Goal: Task Accomplishment & Management: Use online tool/utility

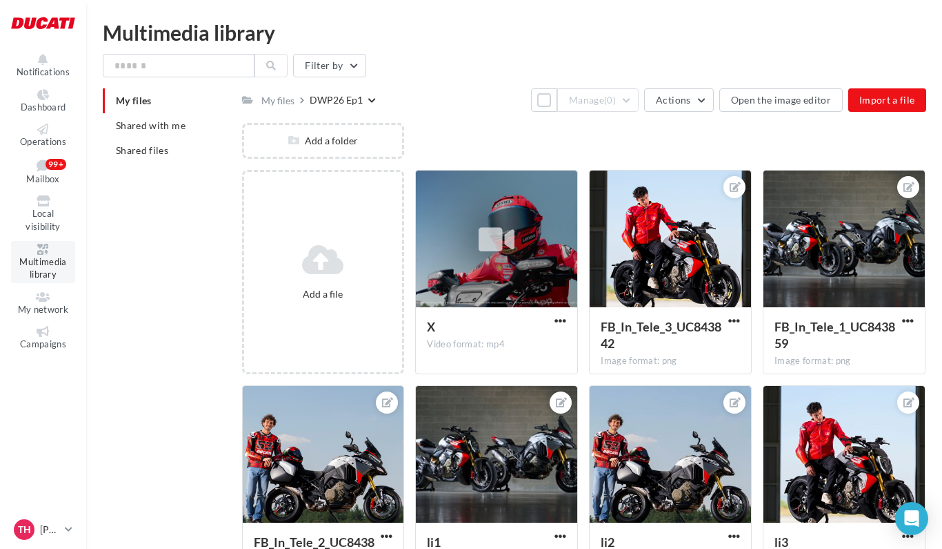
click at [55, 257] on span "Multimedia library" at bounding box center [42, 268] width 47 height 24
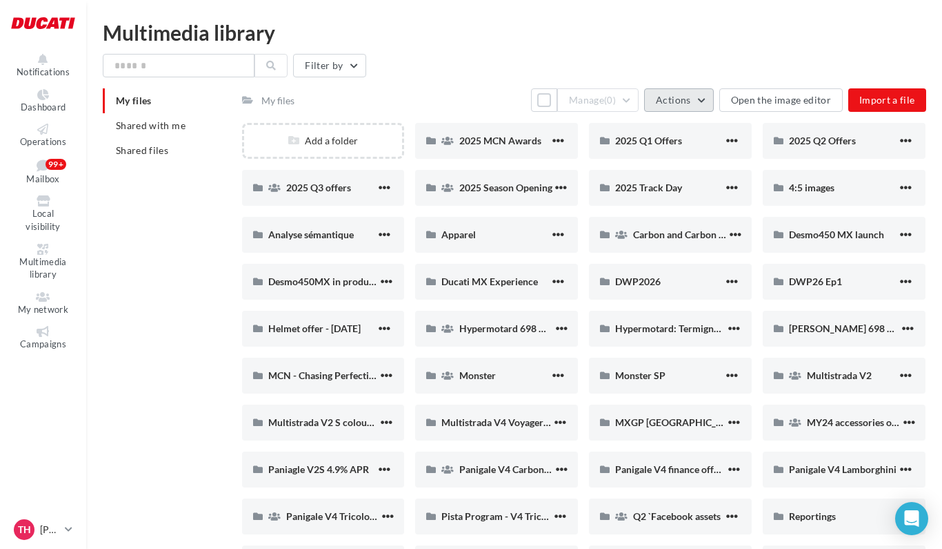
click at [703, 102] on button "Actions" at bounding box center [678, 99] width 69 height 23
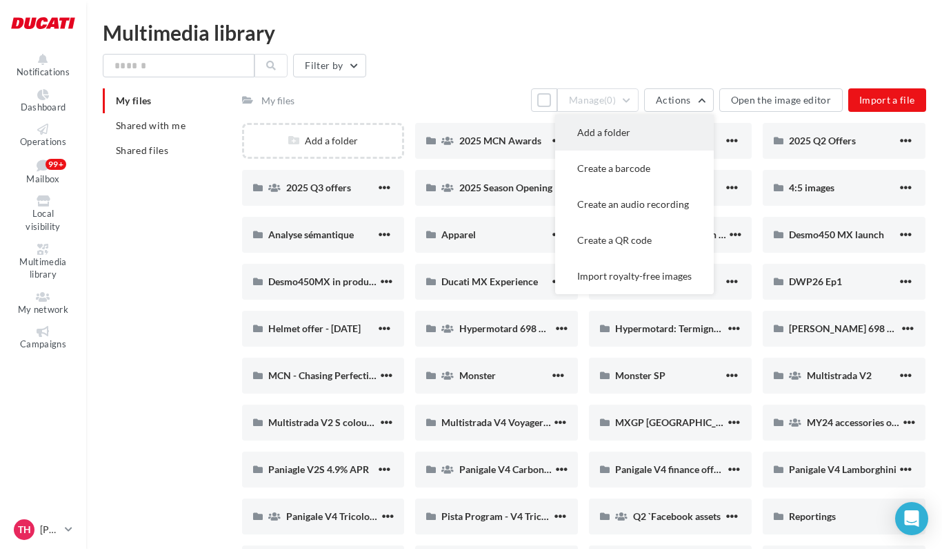
click at [640, 133] on button "Add a folder" at bounding box center [634, 133] width 159 height 36
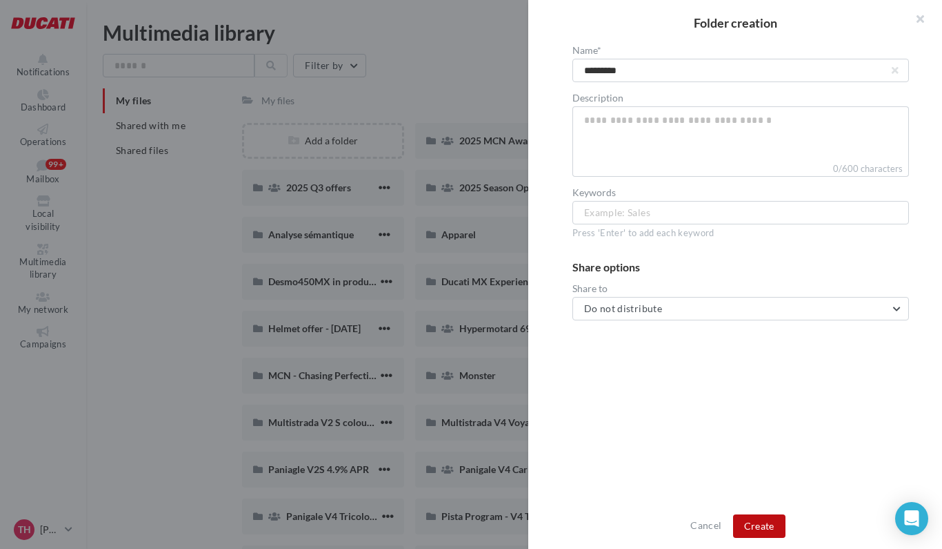
type input "*********"
click at [755, 519] on button "Create" at bounding box center [759, 525] width 52 height 23
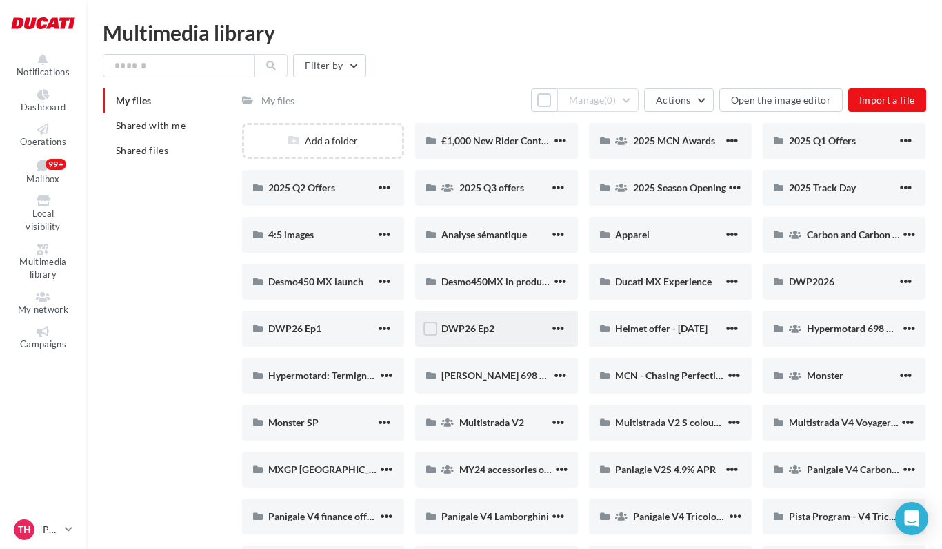
click at [453, 338] on div "DWP26 Ep2" at bounding box center [496, 328] width 163 height 36
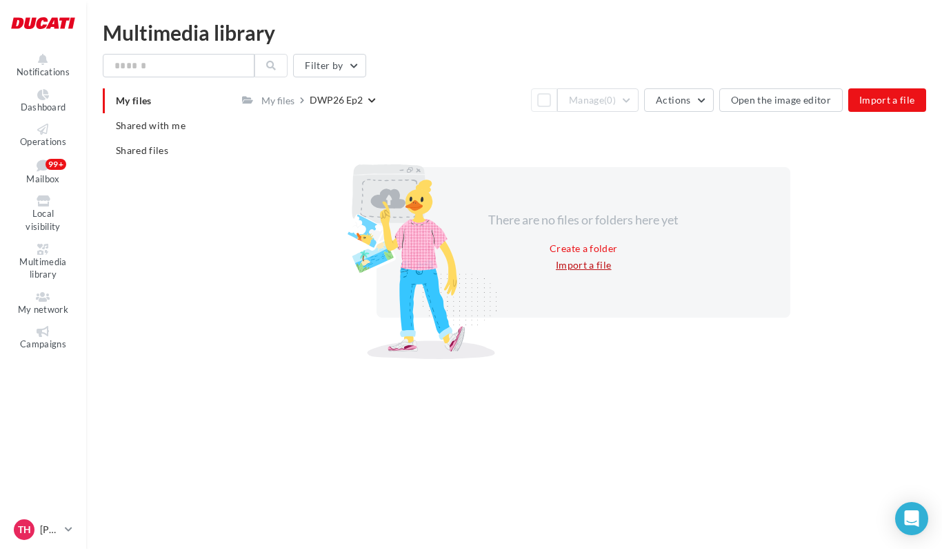
click at [580, 270] on button "Import a file" at bounding box center [584, 265] width 67 height 17
click at [873, 103] on span "Import a file" at bounding box center [888, 100] width 56 height 12
